Goal: Task Accomplishment & Management: Complete application form

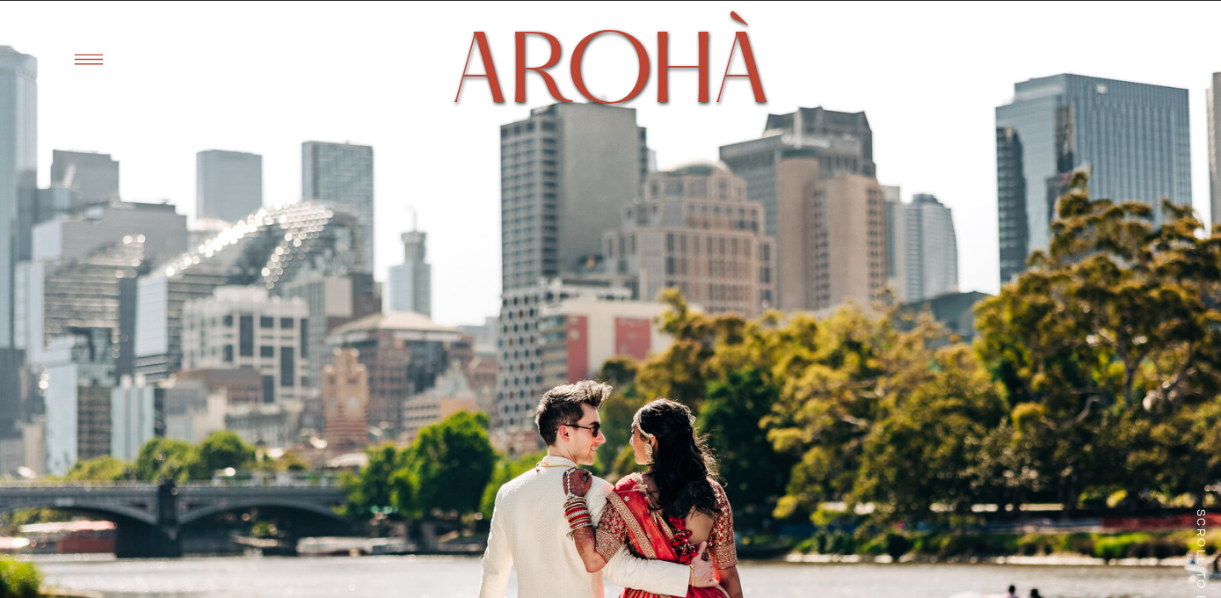
click at [96, 61] on icon at bounding box center [88, 59] width 43 height 41
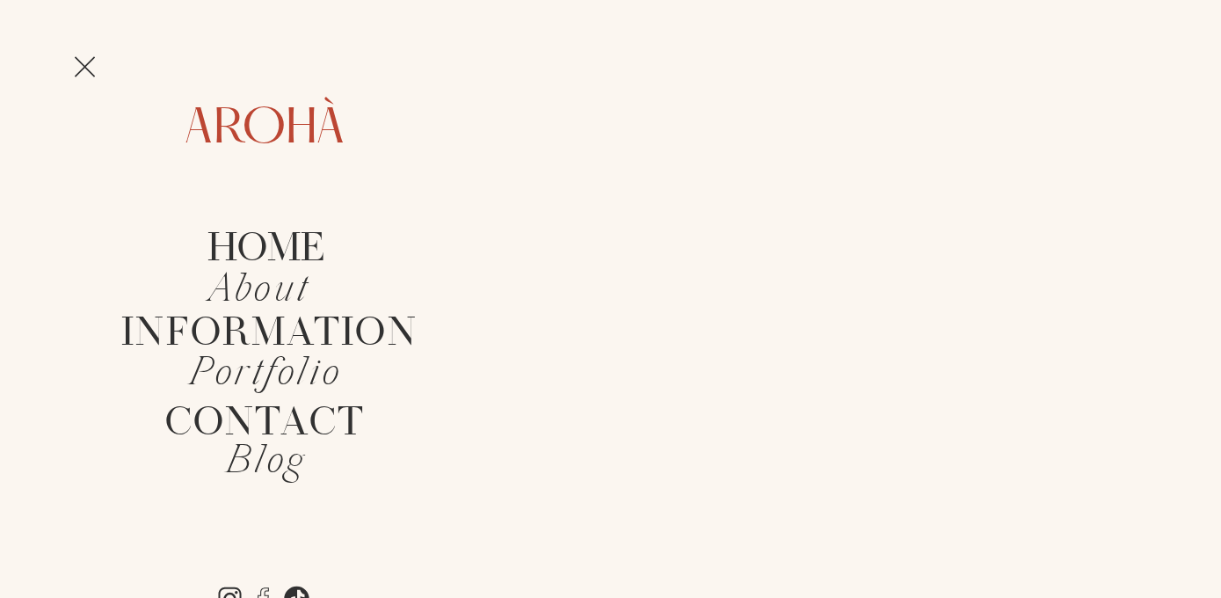
scroll to position [93, 0]
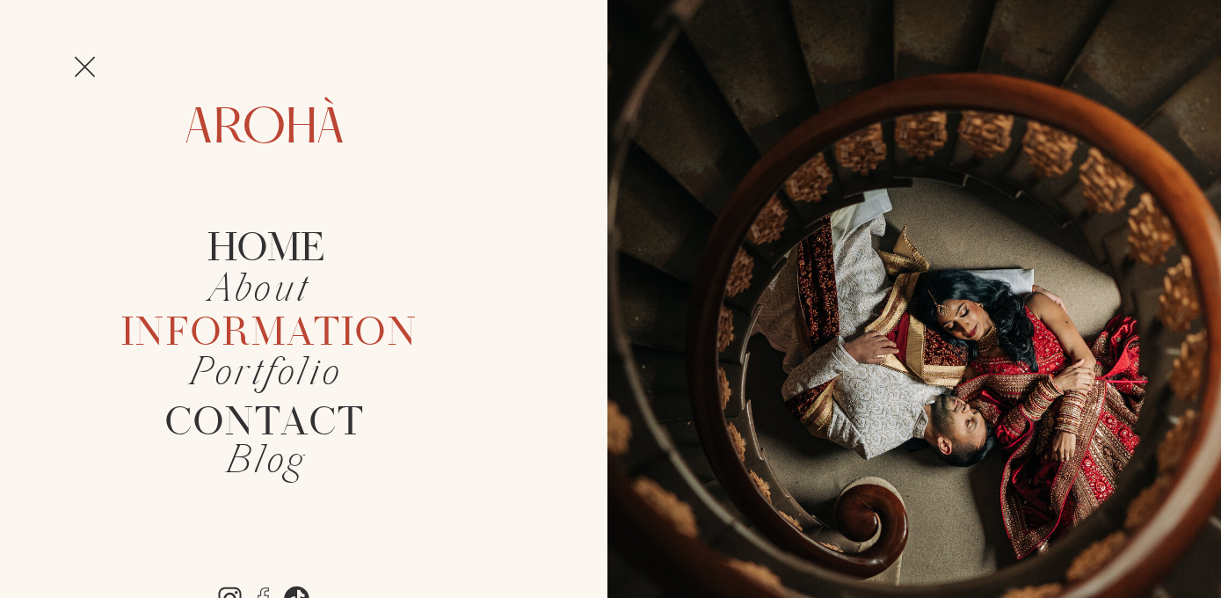
click at [315, 343] on h2 "Information" at bounding box center [265, 329] width 288 height 34
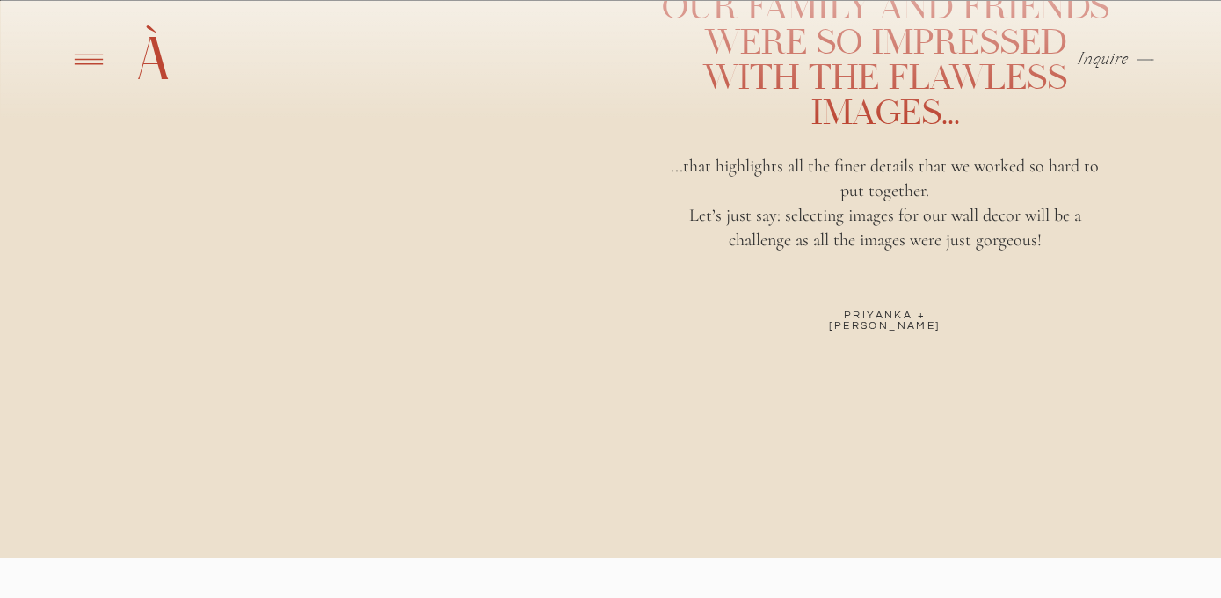
scroll to position [4024, 0]
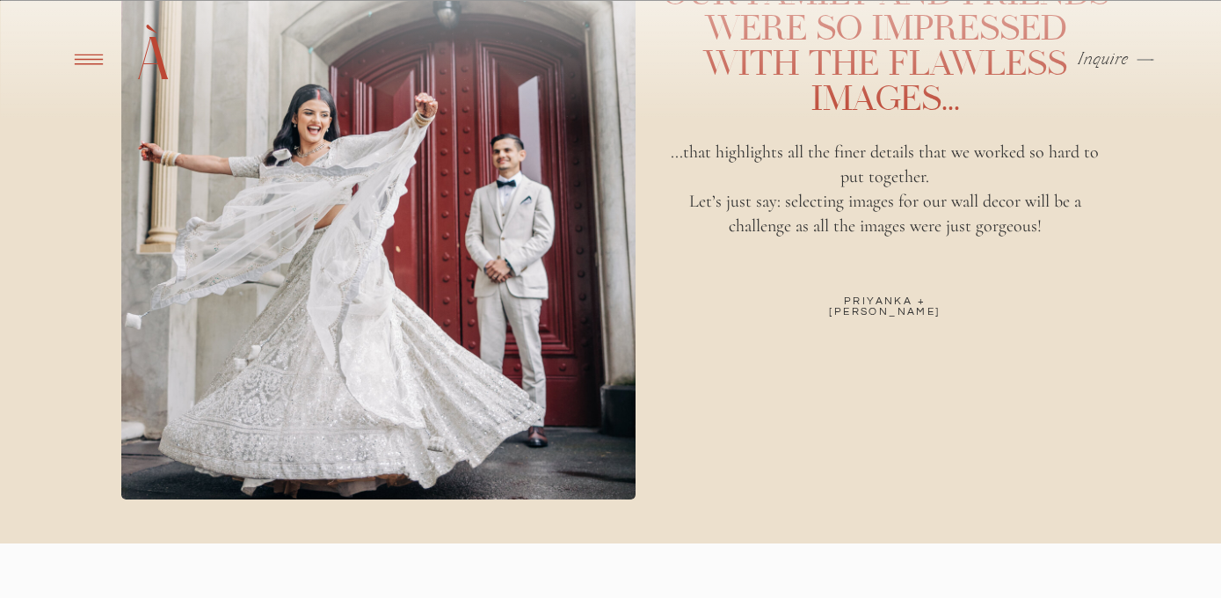
click at [1114, 60] on p "Inquire" at bounding box center [1103, 60] width 52 height 18
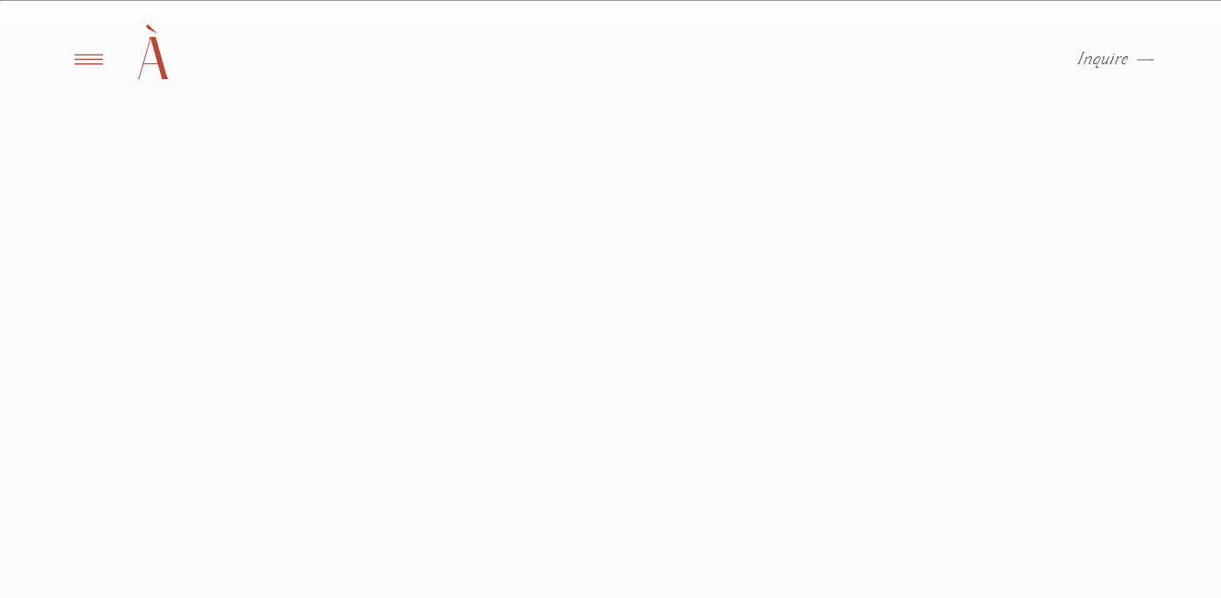
scroll to position [922, 0]
click at [413, 103] on div at bounding box center [610, 61] width 1221 height 123
click at [344, 99] on div at bounding box center [610, 61] width 1221 height 123
click at [336, 110] on div at bounding box center [610, 61] width 1221 height 123
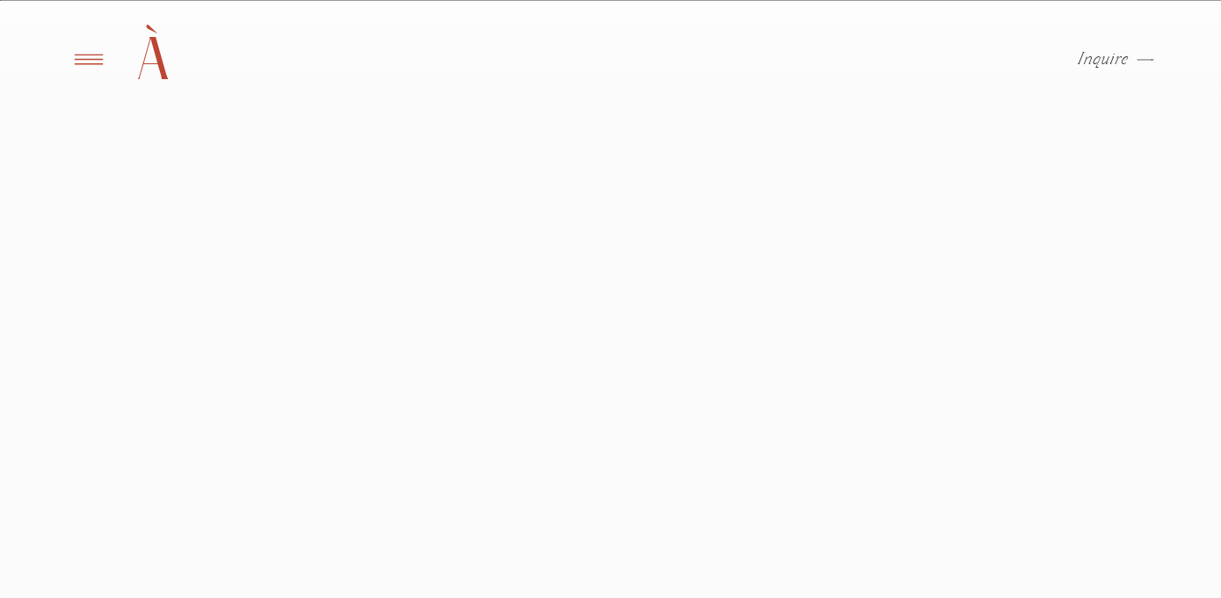
click at [430, 107] on div at bounding box center [610, 61] width 1221 height 123
click at [304, 103] on div at bounding box center [610, 61] width 1221 height 123
click at [330, 111] on div at bounding box center [610, 61] width 1221 height 123
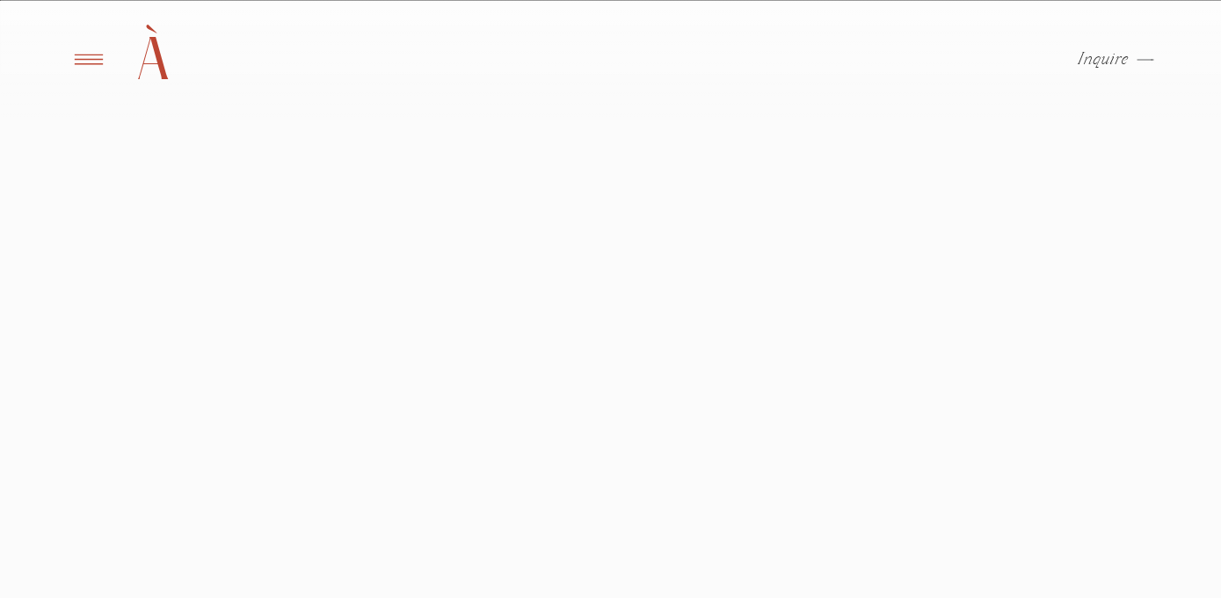
click at [330, 111] on div at bounding box center [610, 61] width 1221 height 123
click at [393, 121] on div at bounding box center [610, 61] width 1221 height 123
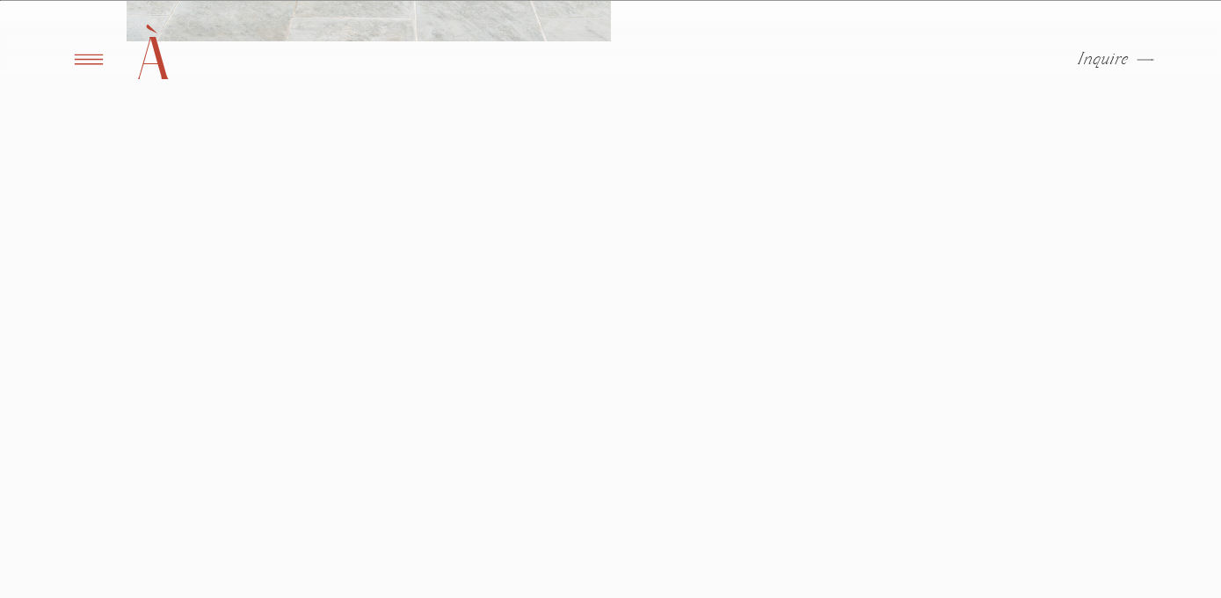
scroll to position [874, 0]
